Goal: Task Accomplishment & Management: Use online tool/utility

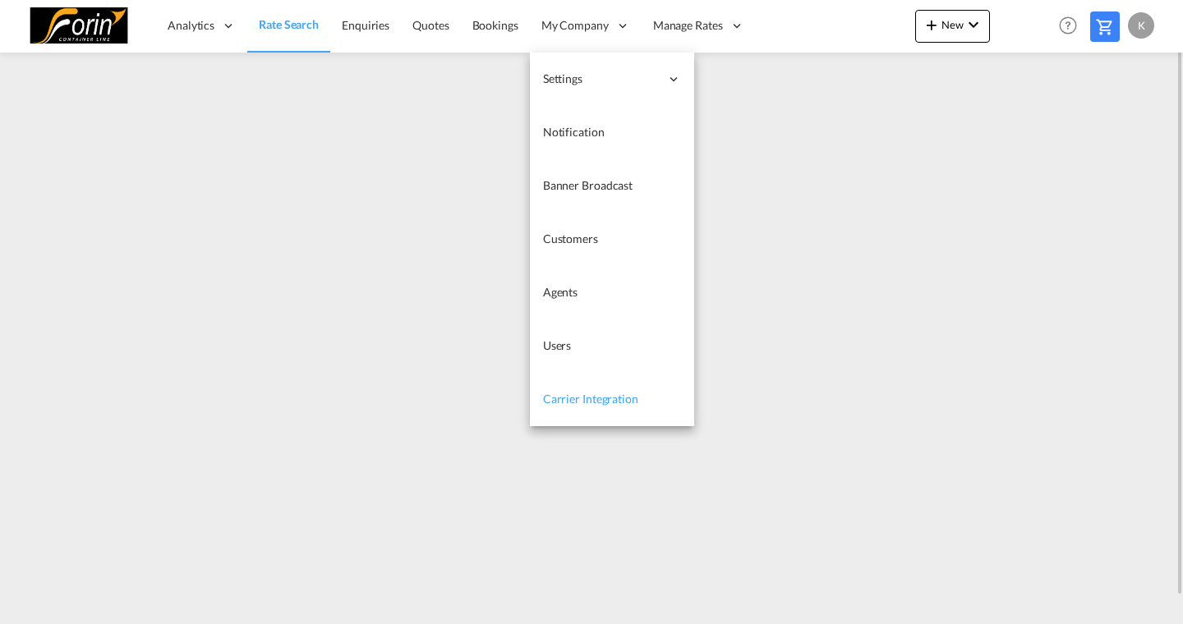
click at [588, 402] on span "Carrier Integration" at bounding box center [590, 399] width 95 height 14
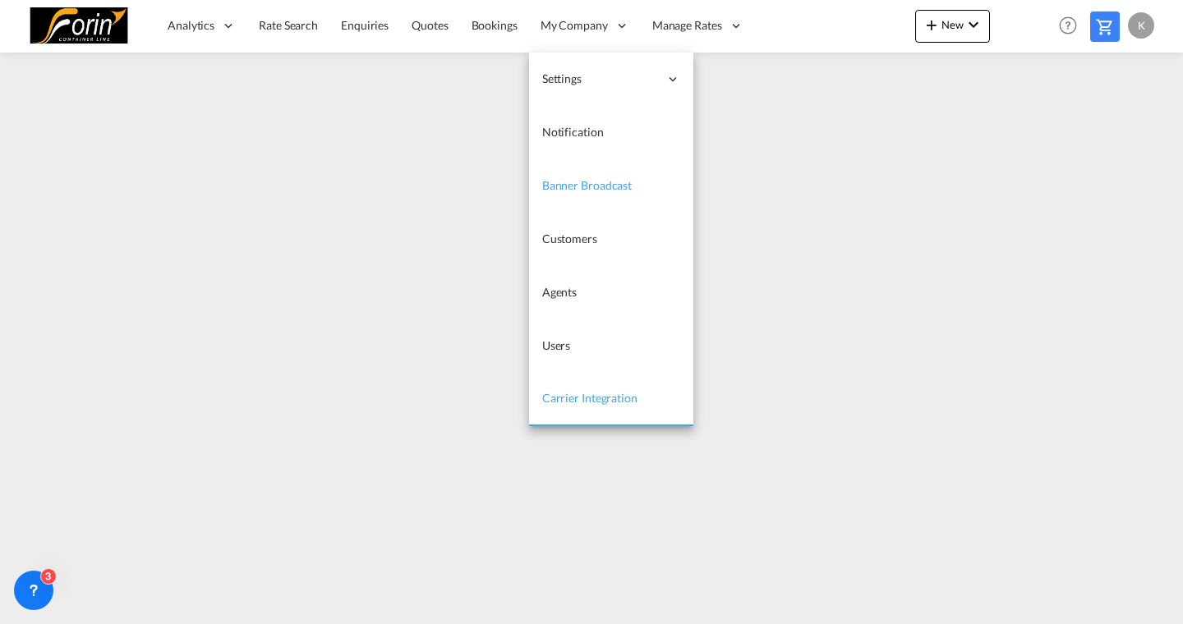
click at [587, 187] on span "Banner Broadcast" at bounding box center [587, 185] width 90 height 14
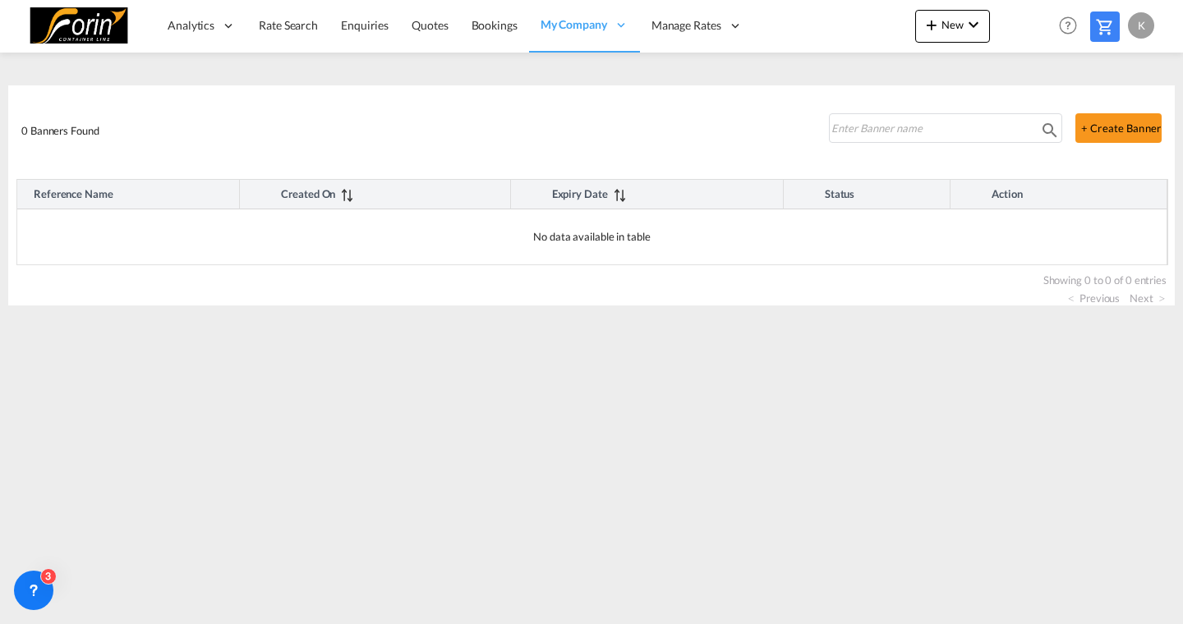
click at [915, 427] on md-content "Analytics Reports Dashboard Rate Search Enquiries Quotes Bookings" at bounding box center [591, 312] width 1183 height 624
click at [1098, 123] on button "+ Create Banner" at bounding box center [1118, 128] width 86 height 30
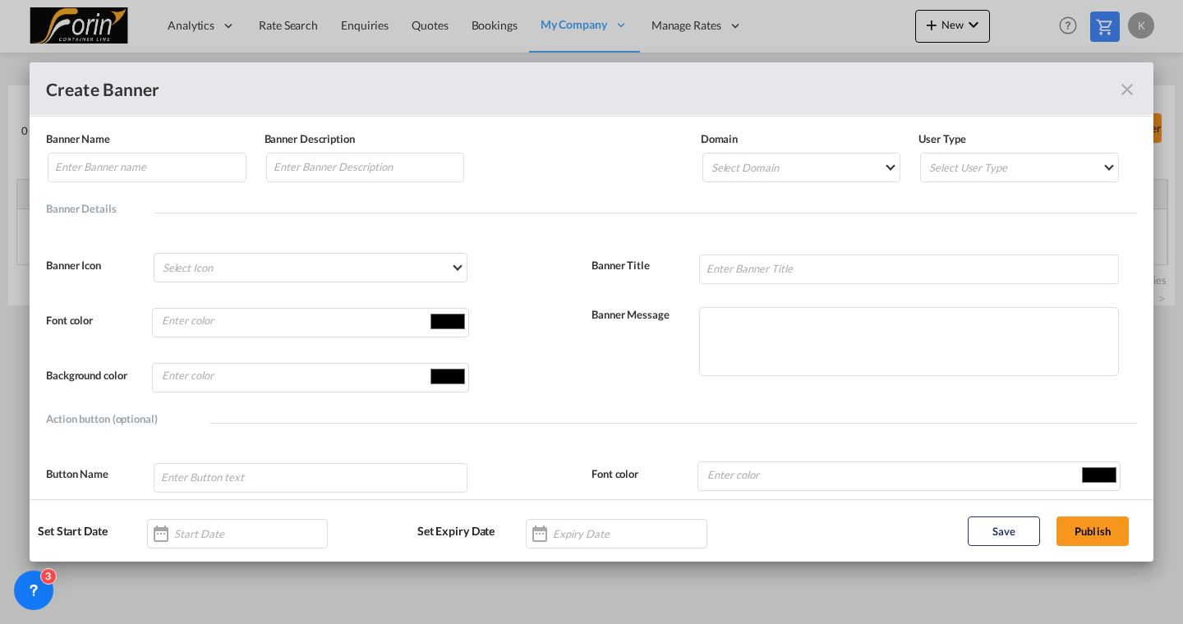
click at [1124, 91] on md-icon "icon-close fg-AAA8AD" at bounding box center [1127, 90] width 20 height 20
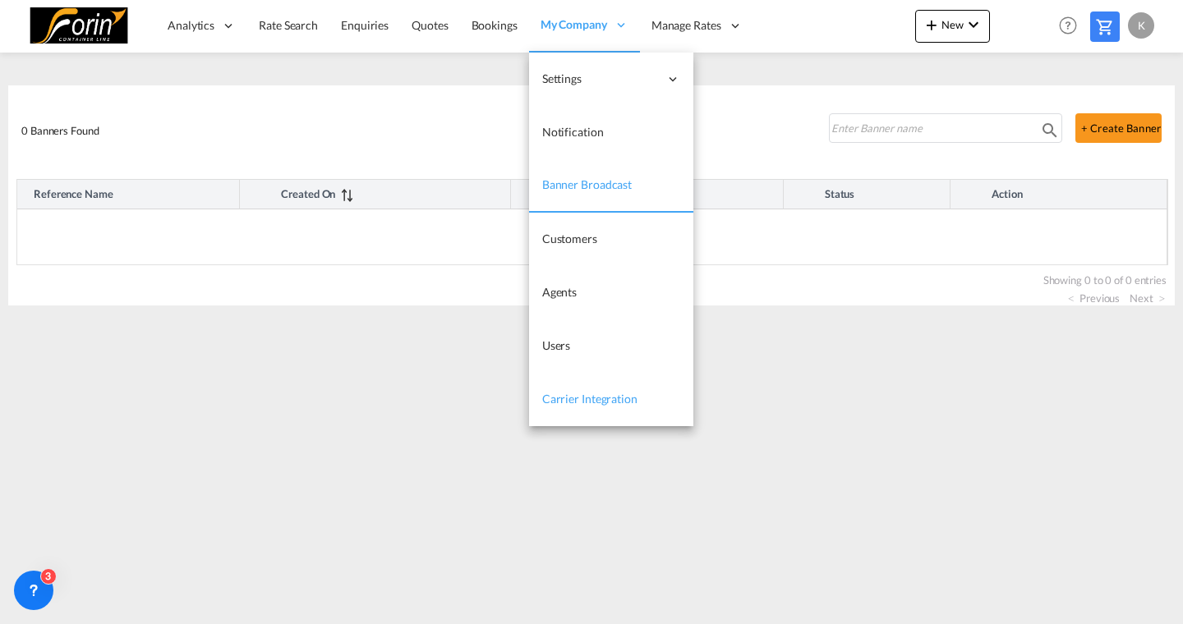
click at [578, 398] on span "Carrier Integration" at bounding box center [589, 399] width 95 height 14
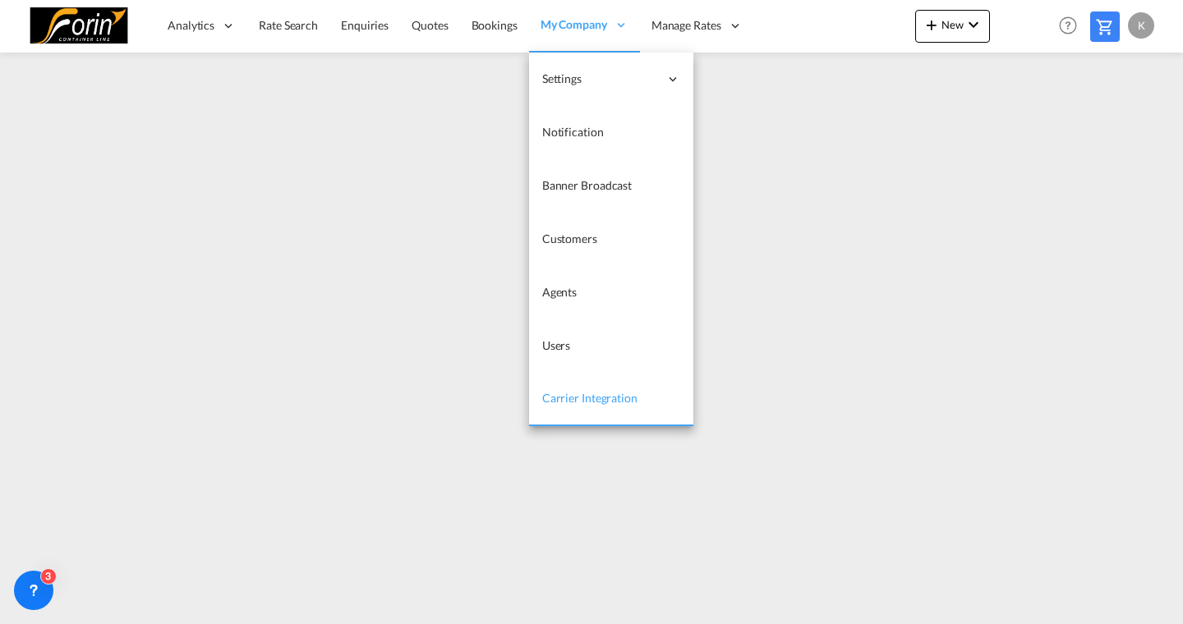
click at [578, 385] on link "Carrier Integration" at bounding box center [611, 399] width 164 height 53
click at [573, 397] on span "Carrier Integration" at bounding box center [589, 398] width 95 height 14
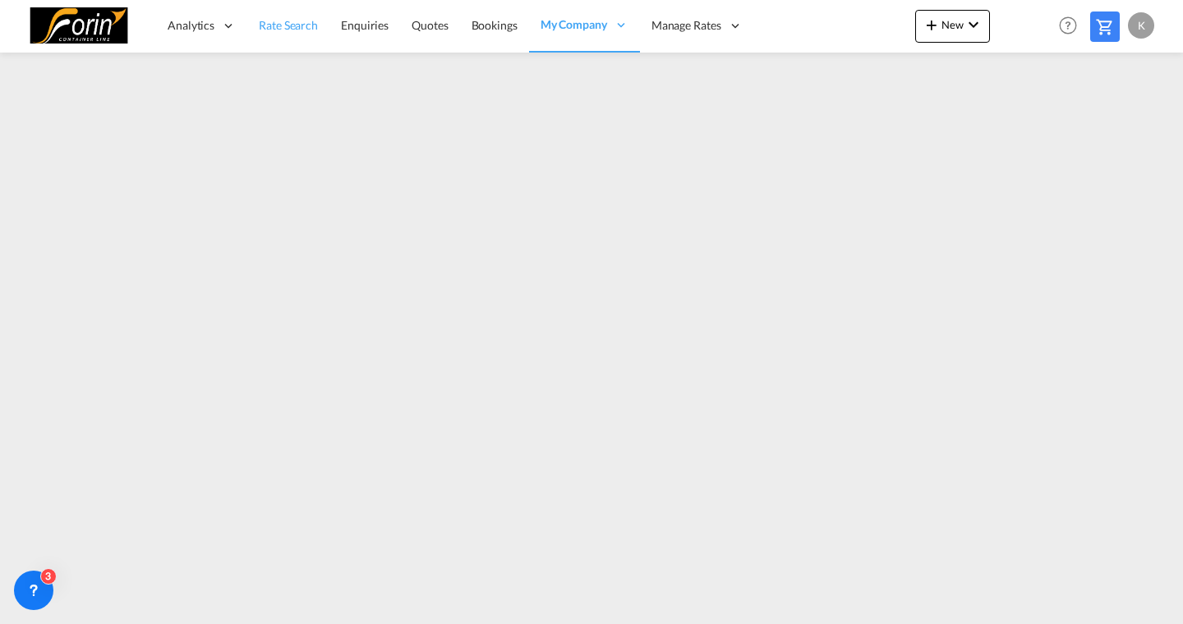
click at [286, 48] on link "Rate Search" at bounding box center [288, 25] width 82 height 53
click at [1133, 25] on div "K" at bounding box center [1141, 25] width 26 height 26
click at [1109, 81] on button "My Profile" at bounding box center [1122, 72] width 107 height 33
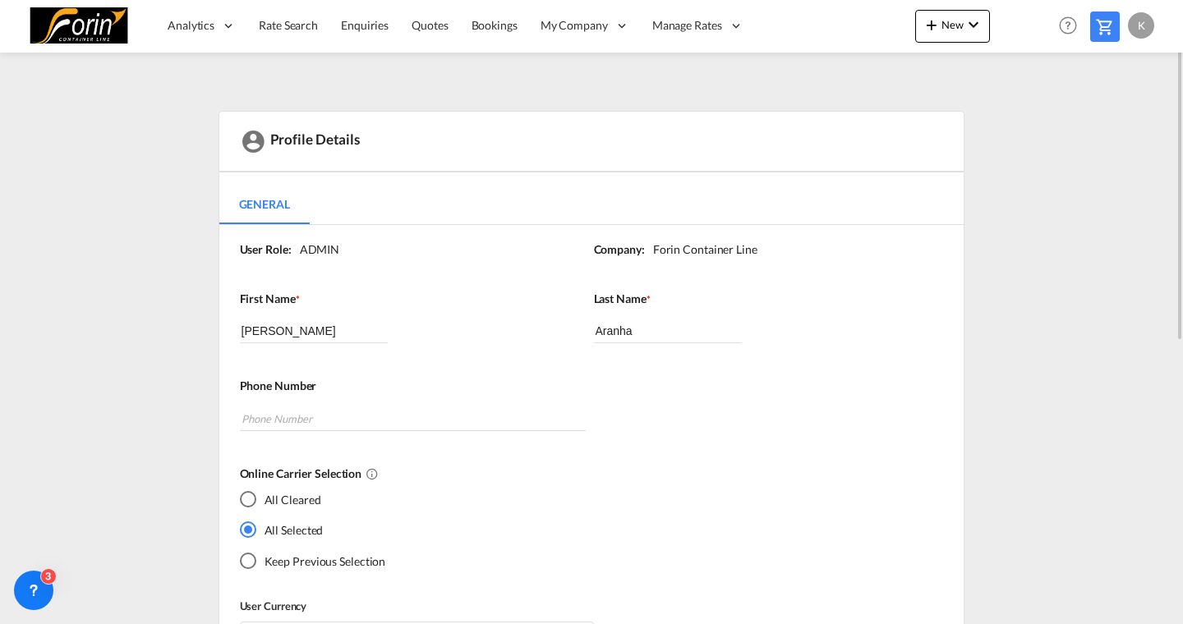
click at [1140, 26] on div "K" at bounding box center [1141, 25] width 26 height 26
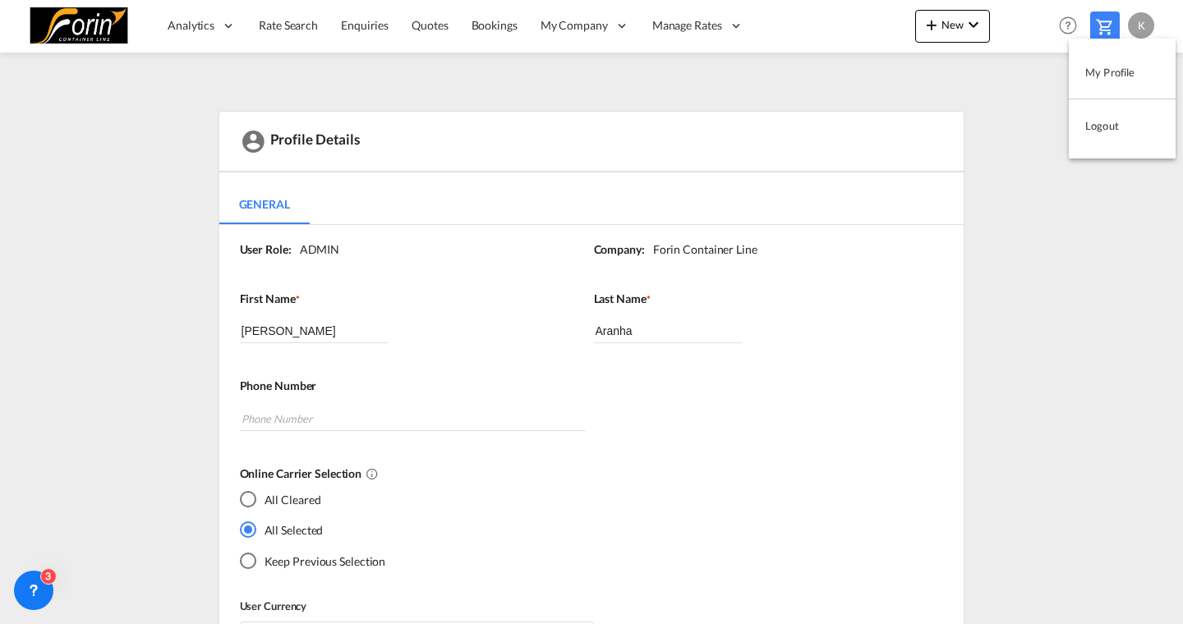
click at [297, 36] on md-backdrop at bounding box center [591, 312] width 1183 height 624
click at [297, 36] on link "Rate Search" at bounding box center [288, 25] width 82 height 53
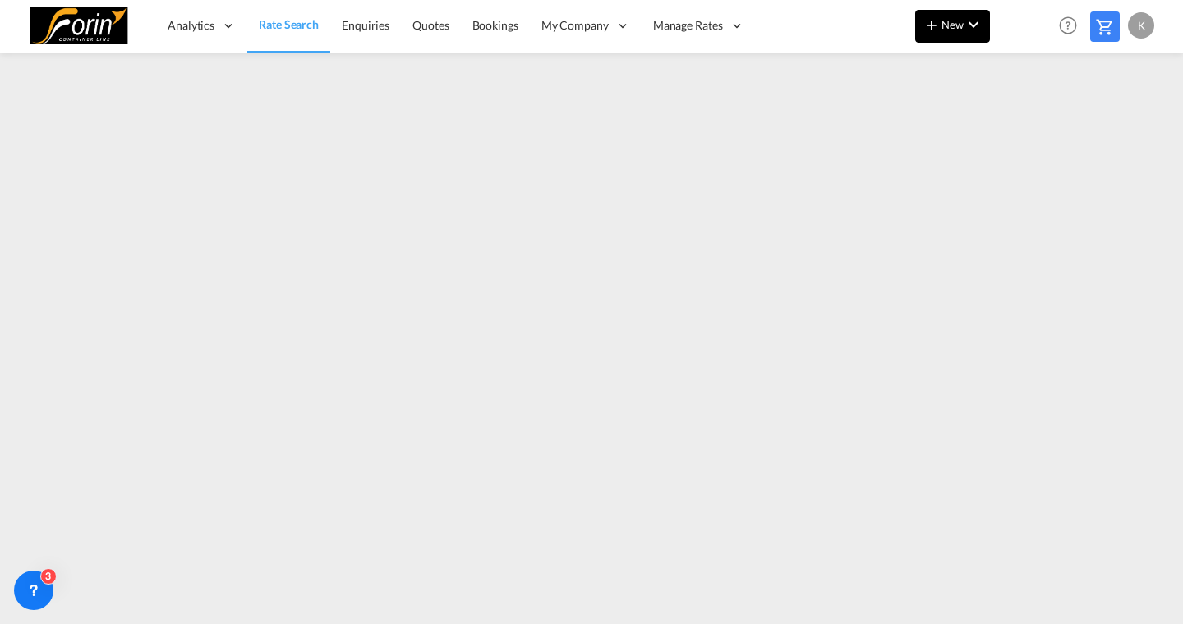
click at [943, 30] on span "New" at bounding box center [953, 24] width 62 height 13
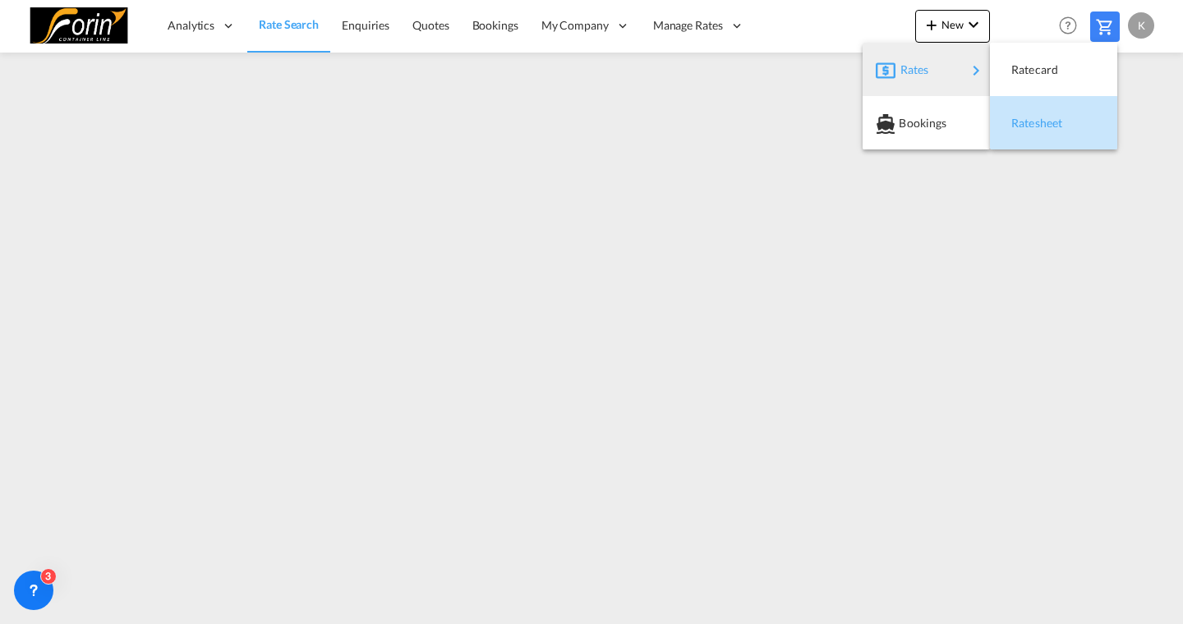
click at [1029, 121] on span "Ratesheet" at bounding box center [1020, 123] width 18 height 33
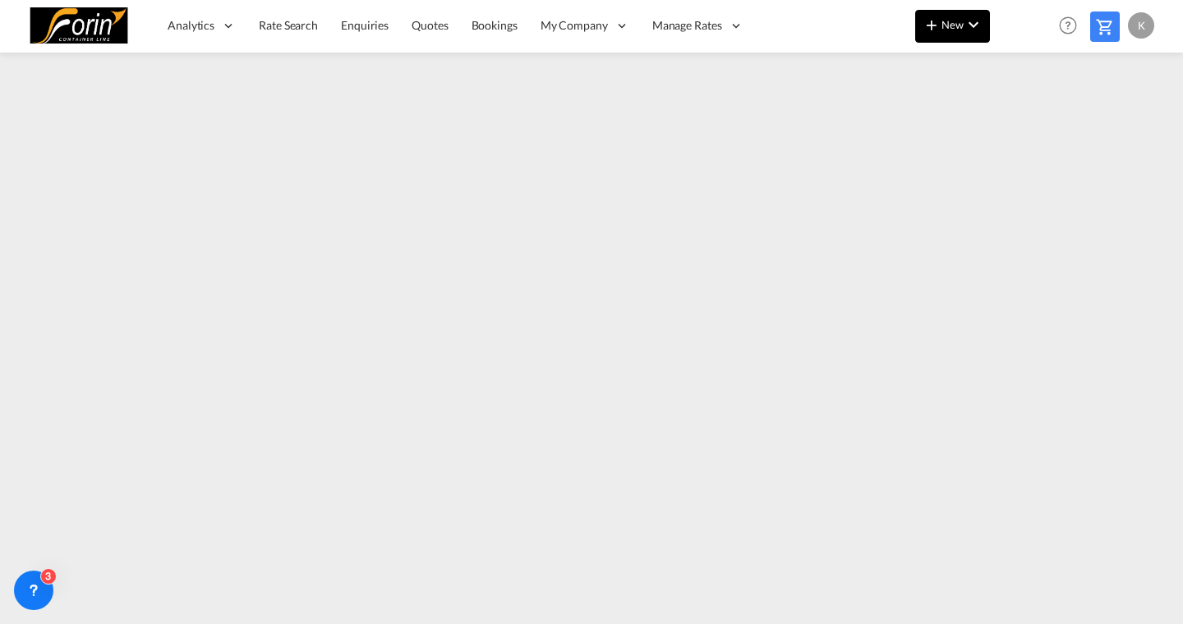
click at [953, 19] on span "New" at bounding box center [953, 24] width 62 height 13
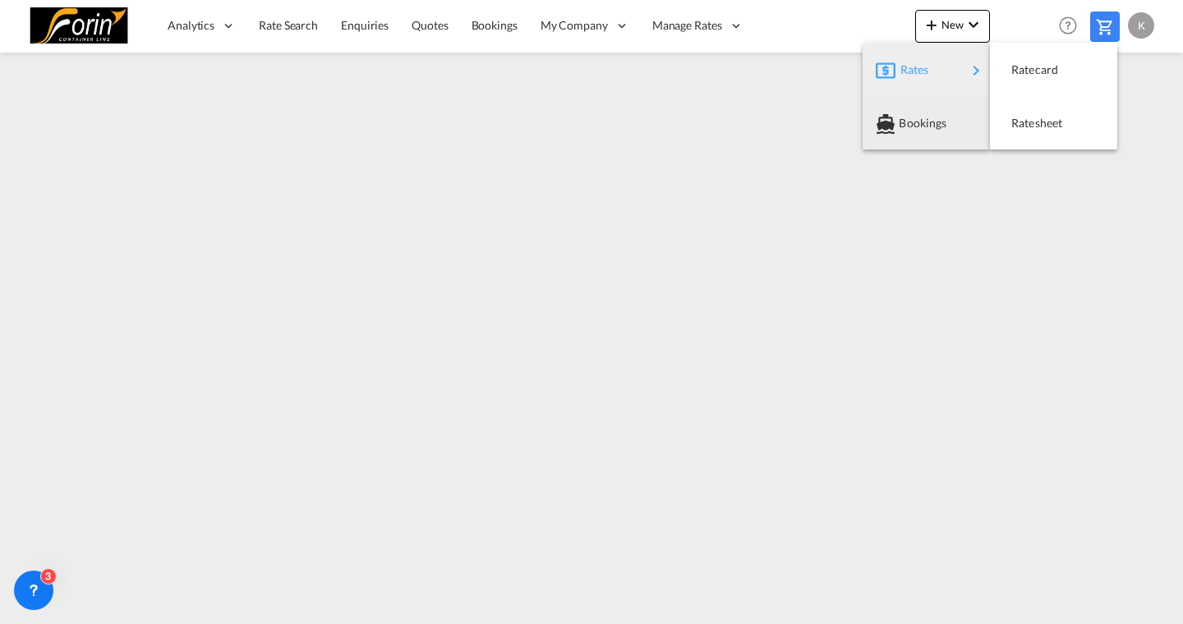
click at [582, 100] on md-backdrop at bounding box center [591, 312] width 1183 height 624
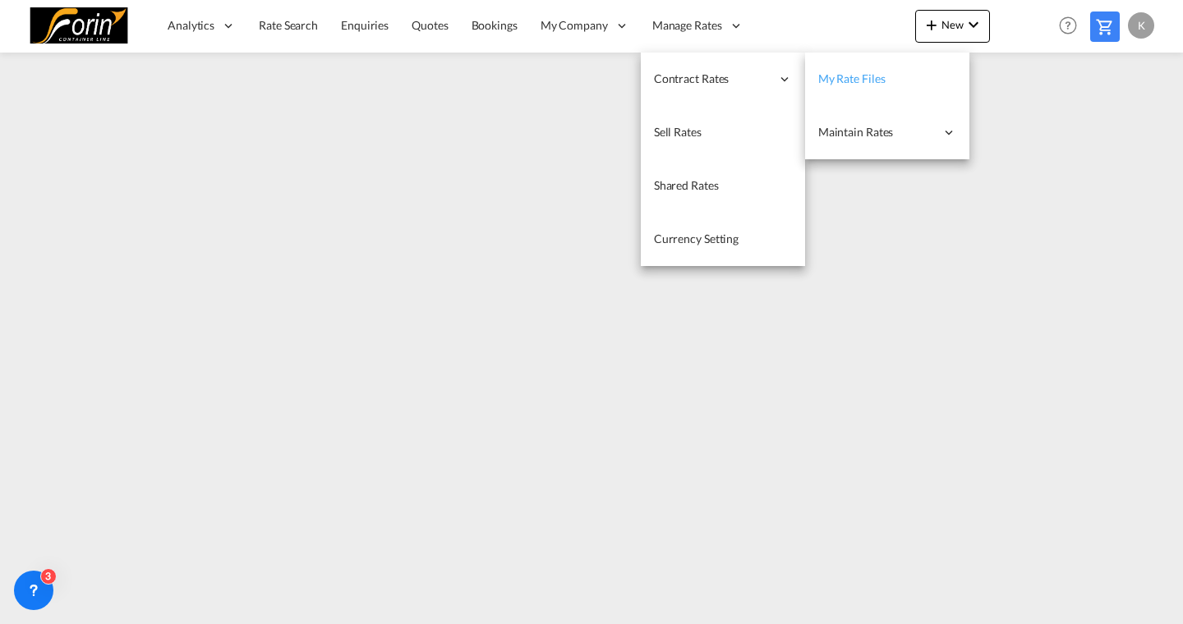
click at [836, 87] on link "My Rate Files" at bounding box center [887, 79] width 164 height 53
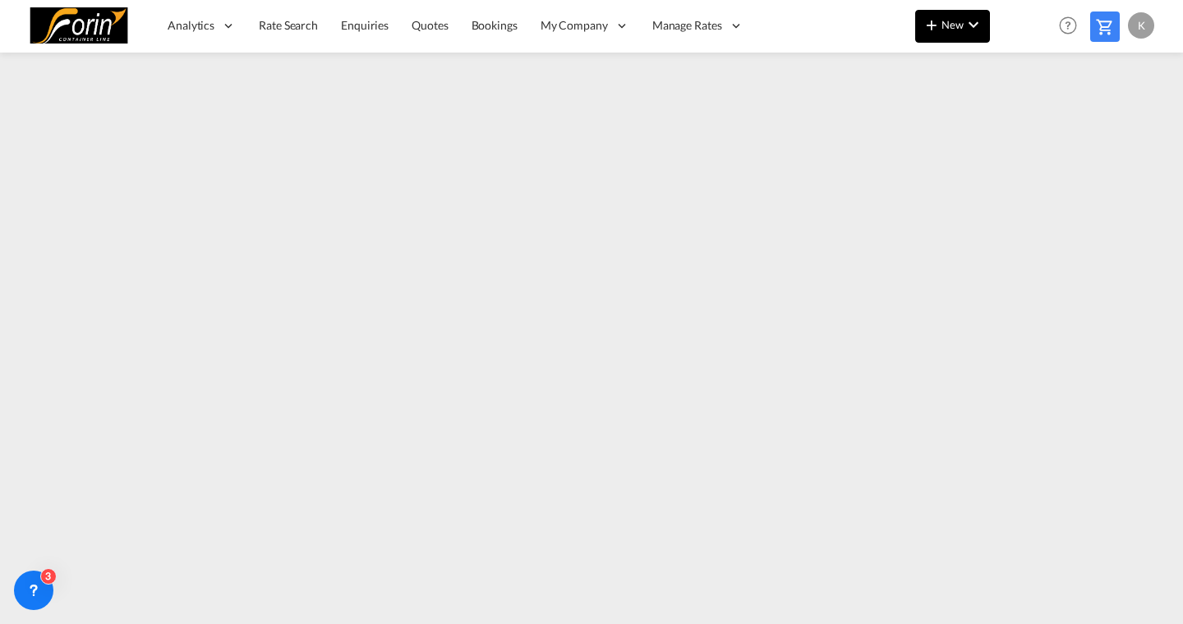
click at [928, 29] on md-icon "icon-plus 400-fg" at bounding box center [932, 25] width 20 height 20
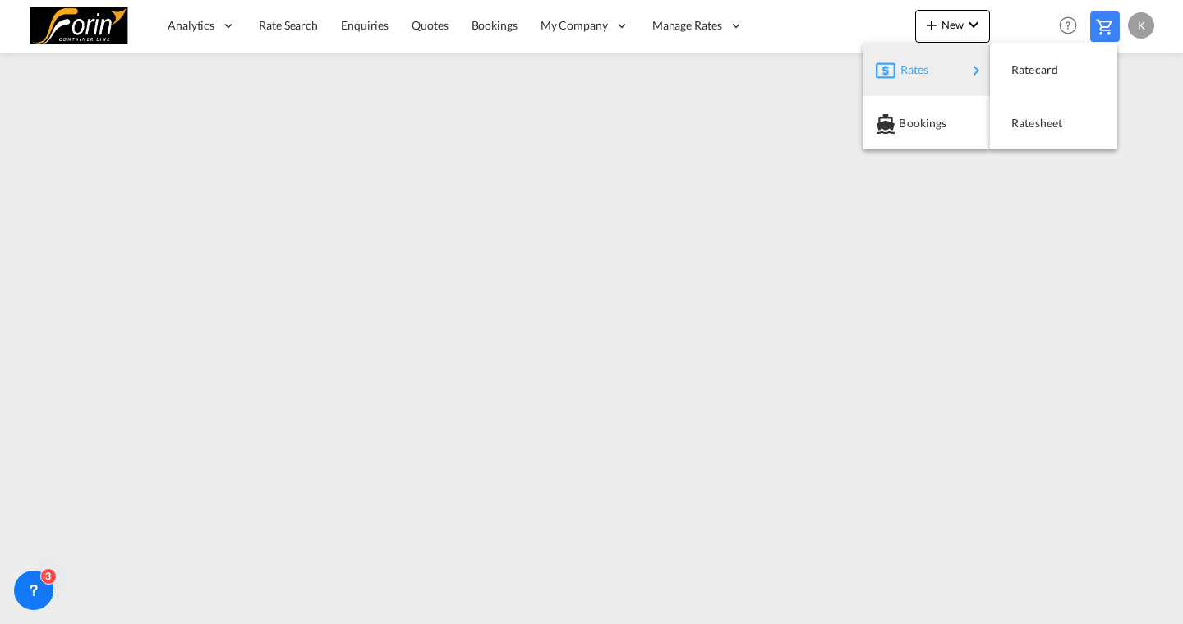
click at [279, 35] on md-backdrop at bounding box center [591, 312] width 1183 height 624
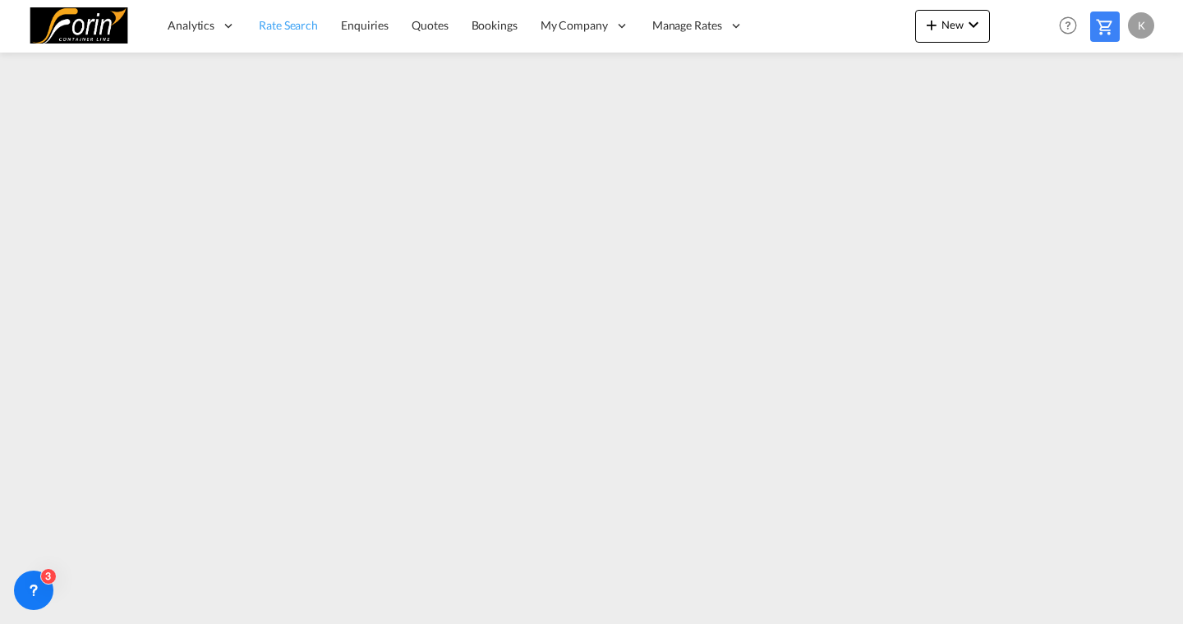
click at [286, 26] on span "Rate Search" at bounding box center [288, 25] width 59 height 14
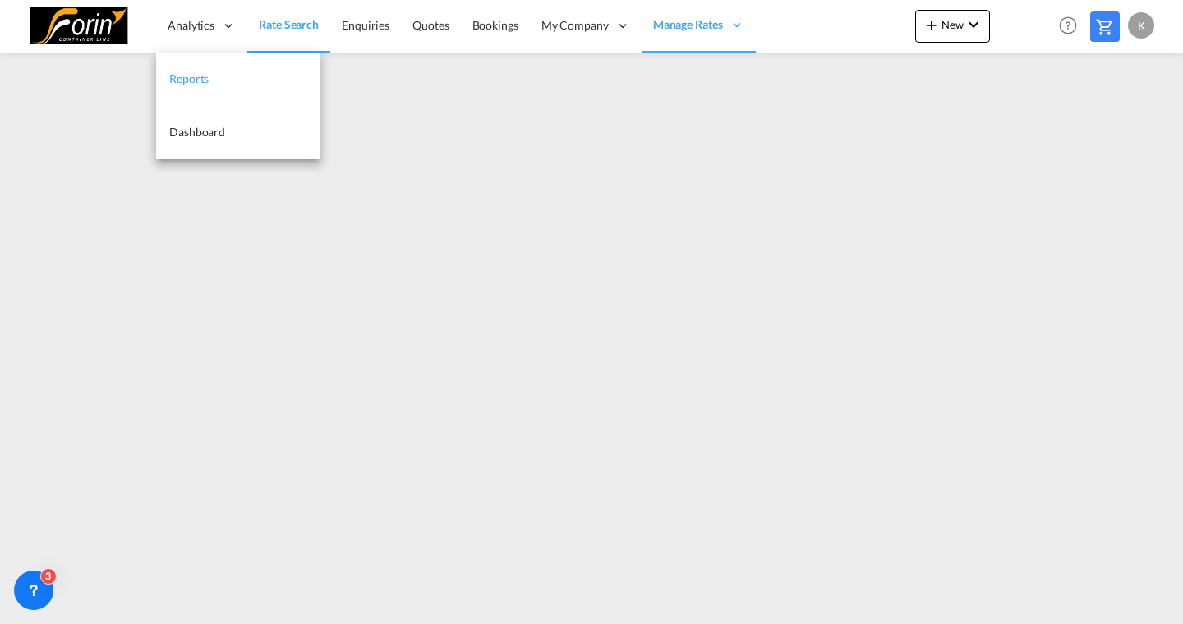
click at [186, 76] on span "Reports" at bounding box center [188, 78] width 39 height 14
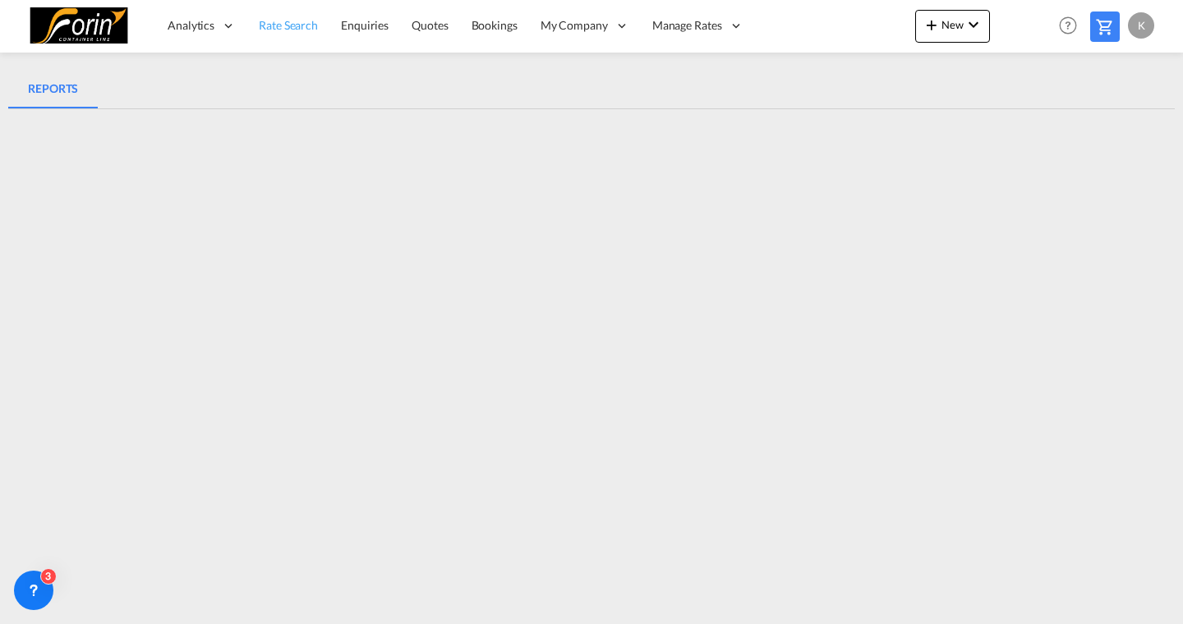
click at [284, 18] on span "Rate Search" at bounding box center [288, 25] width 59 height 14
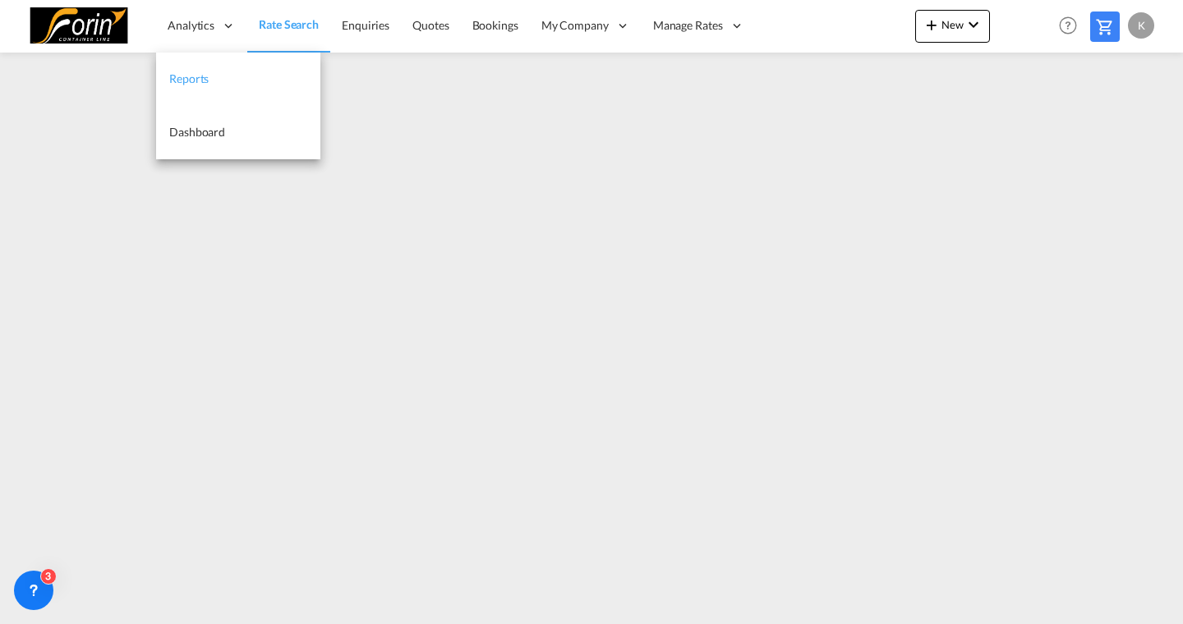
click at [181, 71] on span "Reports" at bounding box center [188, 78] width 39 height 14
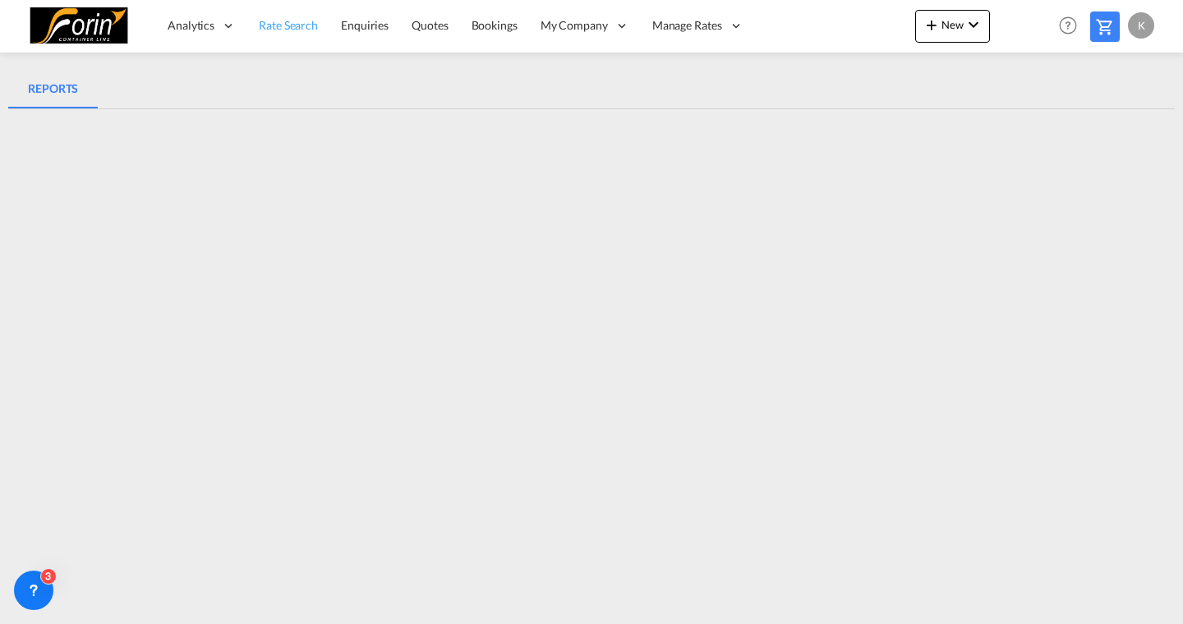
click at [306, 28] on span "Rate Search" at bounding box center [288, 25] width 59 height 14
click at [969, 19] on md-icon "icon-chevron-down" at bounding box center [974, 25] width 20 height 20
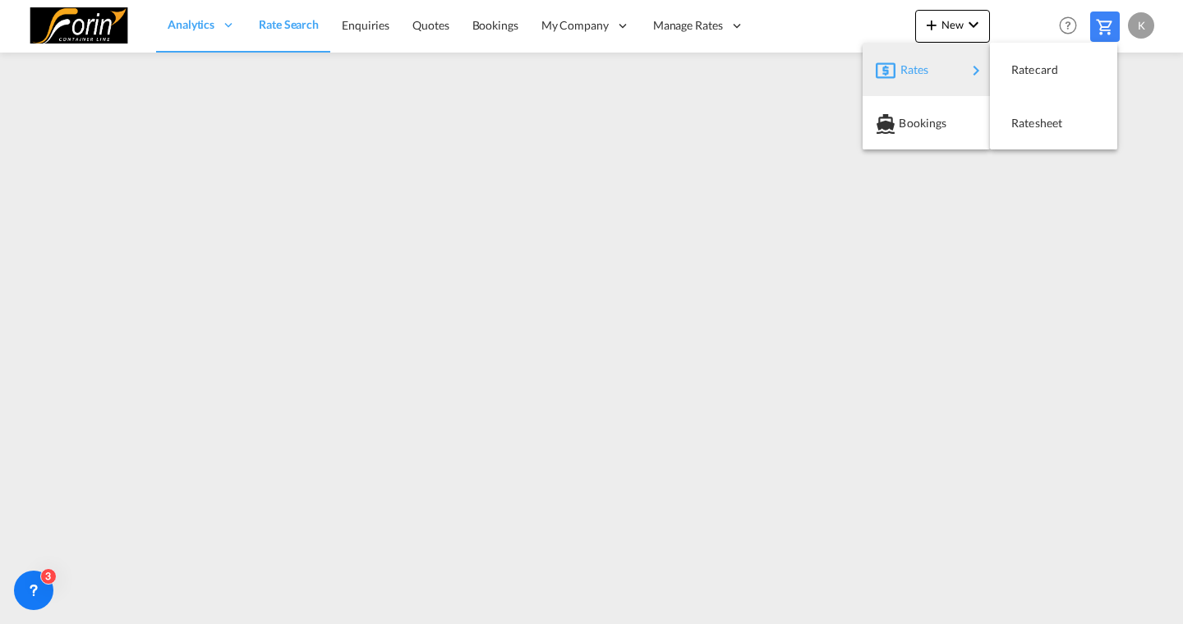
click at [861, 16] on md-backdrop at bounding box center [591, 312] width 1183 height 624
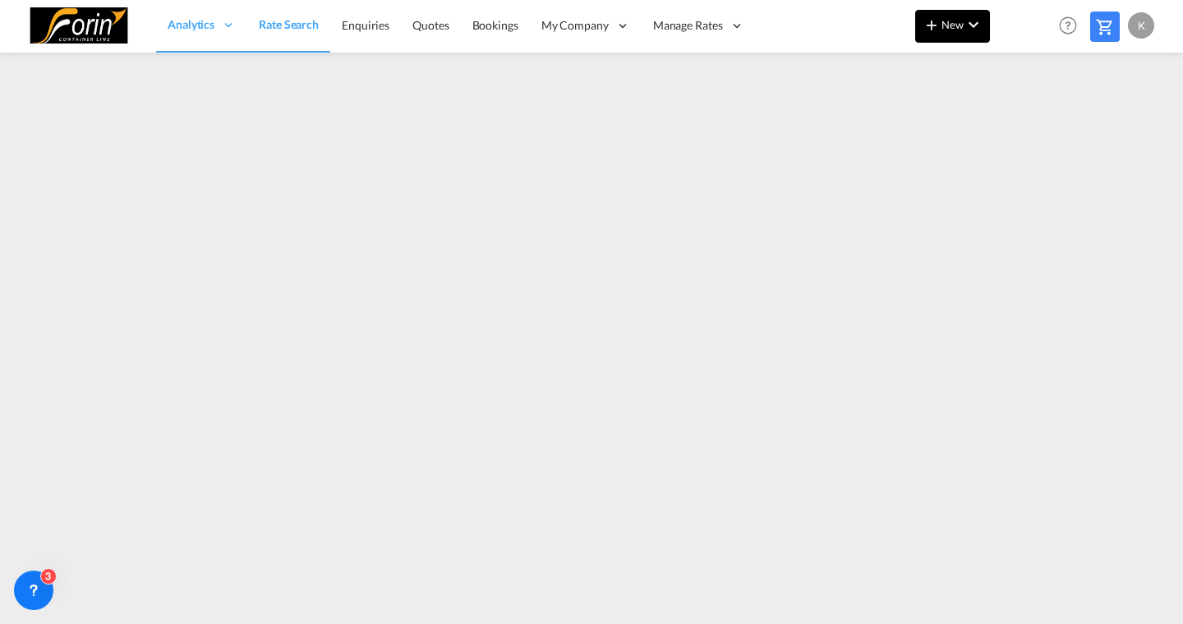
click at [955, 26] on span "New" at bounding box center [953, 24] width 62 height 13
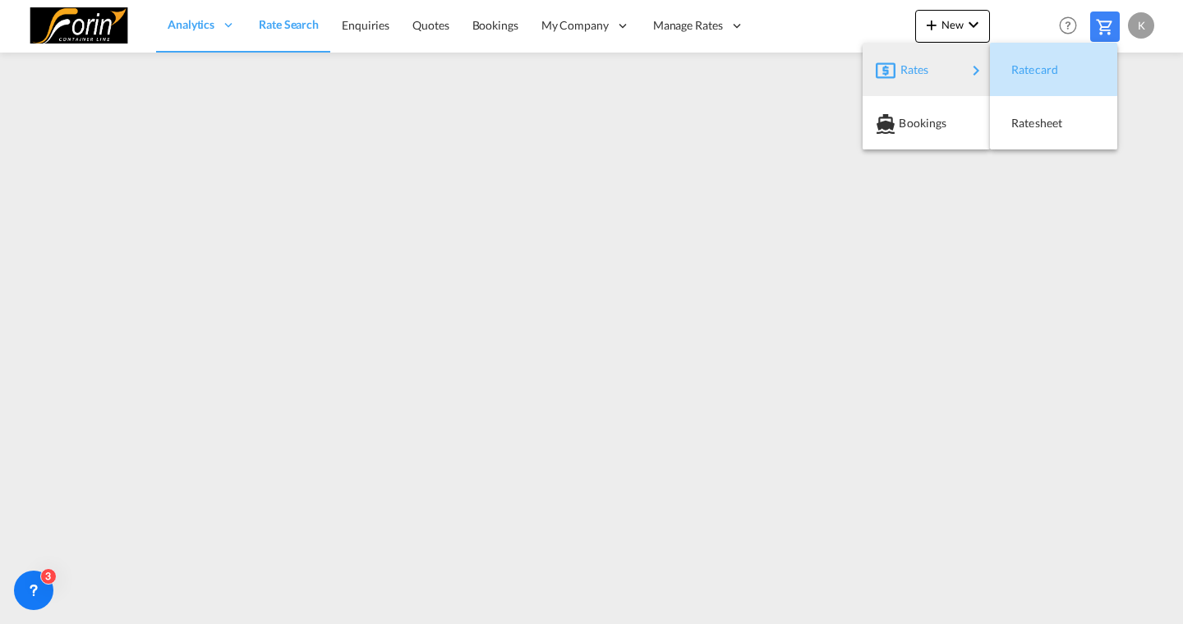
click at [1011, 62] on span "Ratecard" at bounding box center [1020, 69] width 18 height 33
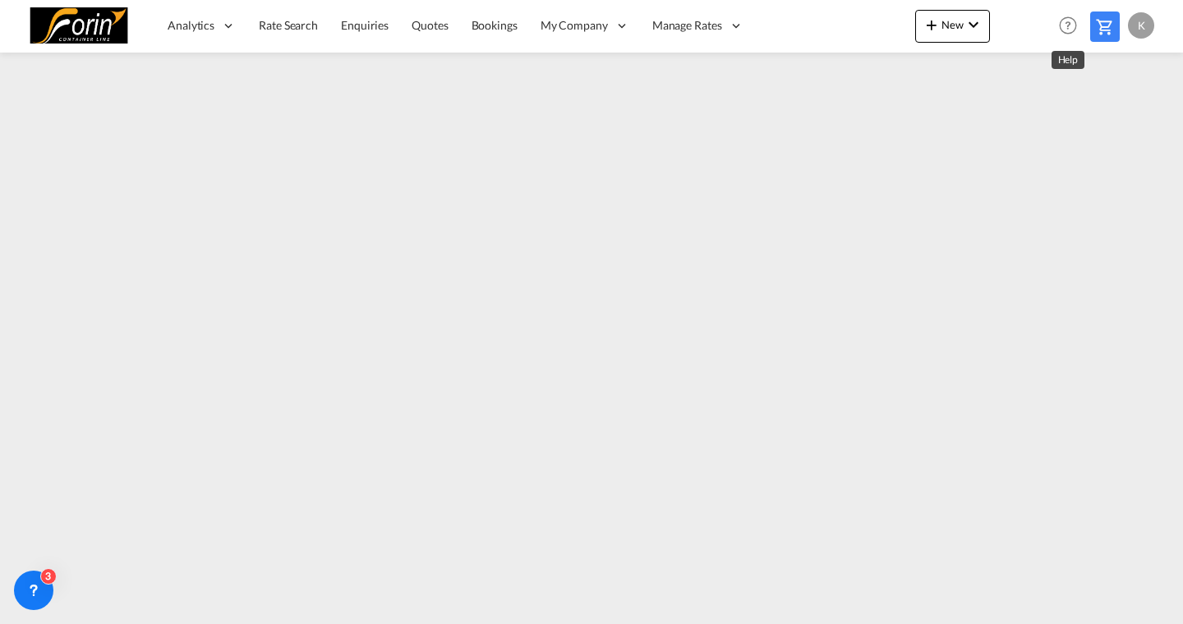
click at [1069, 25] on md-icon "Help" at bounding box center [1068, 26] width 28 height 28
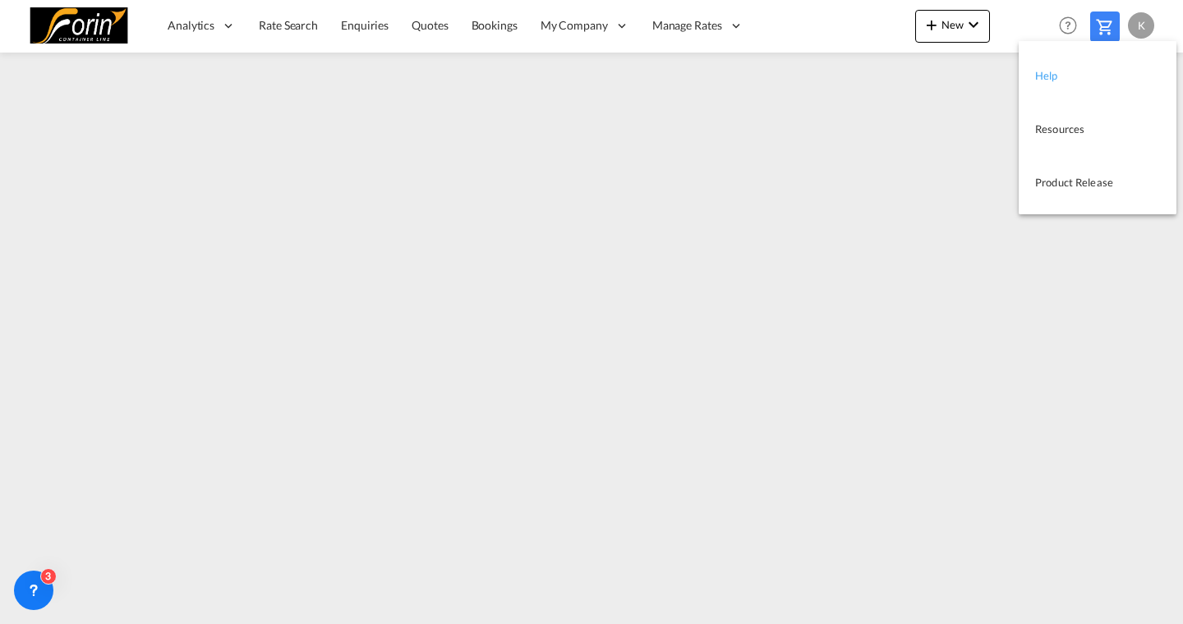
click at [1054, 81] on link "Help" at bounding box center [1085, 74] width 100 height 41
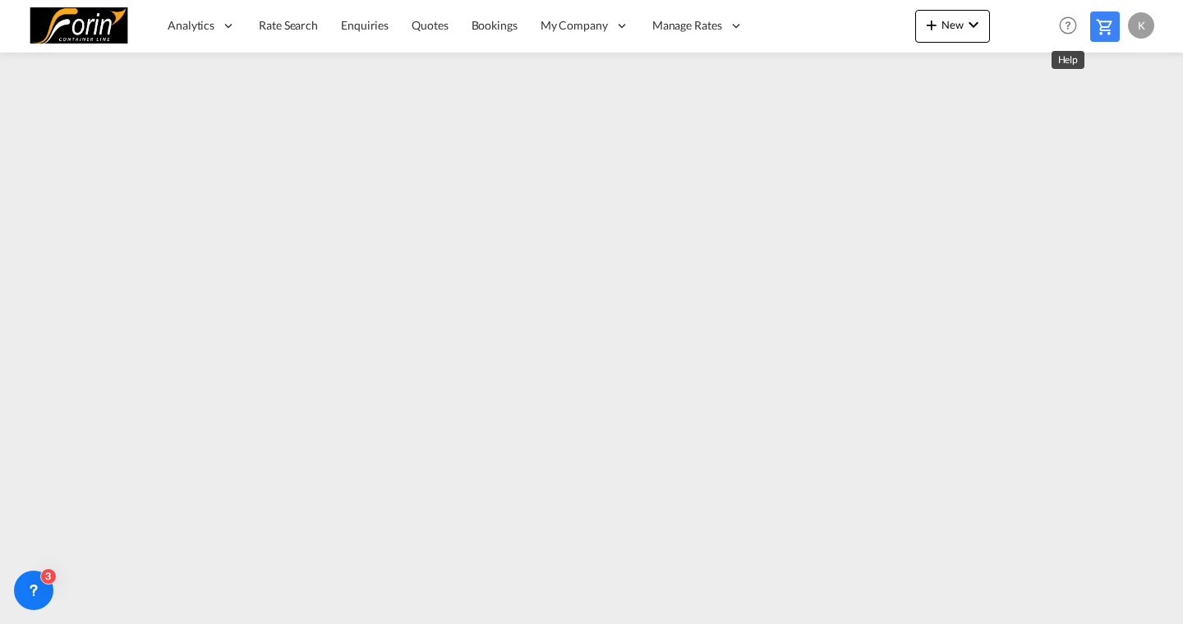
click at [1061, 28] on md-icon "Help" at bounding box center [1068, 26] width 28 height 28
